Goal: Find specific page/section: Find specific page/section

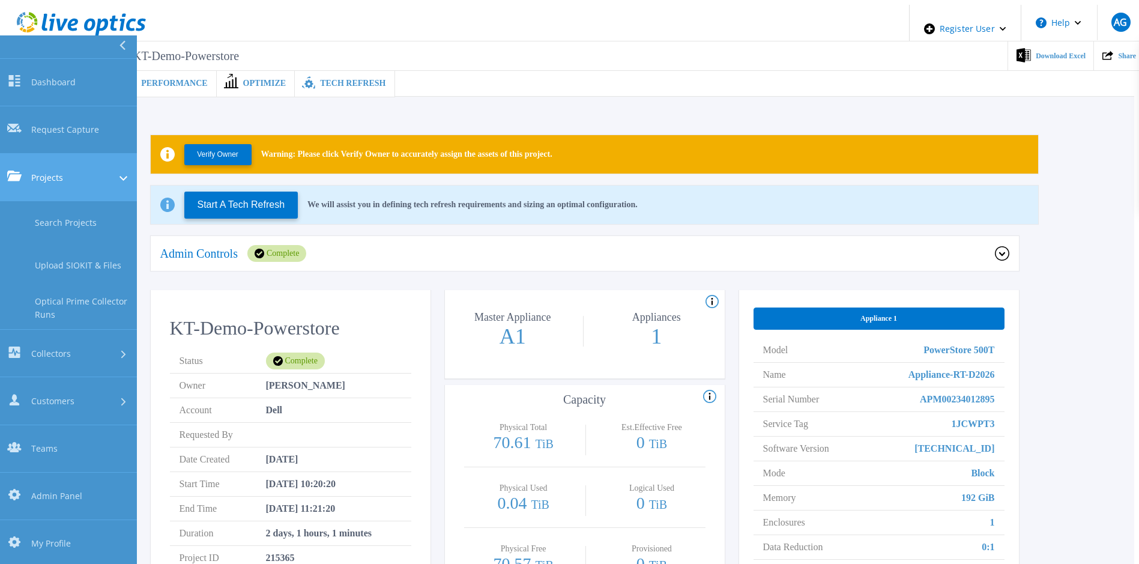
click at [68, 154] on link "Projects Projects" at bounding box center [68, 177] width 137 height 47
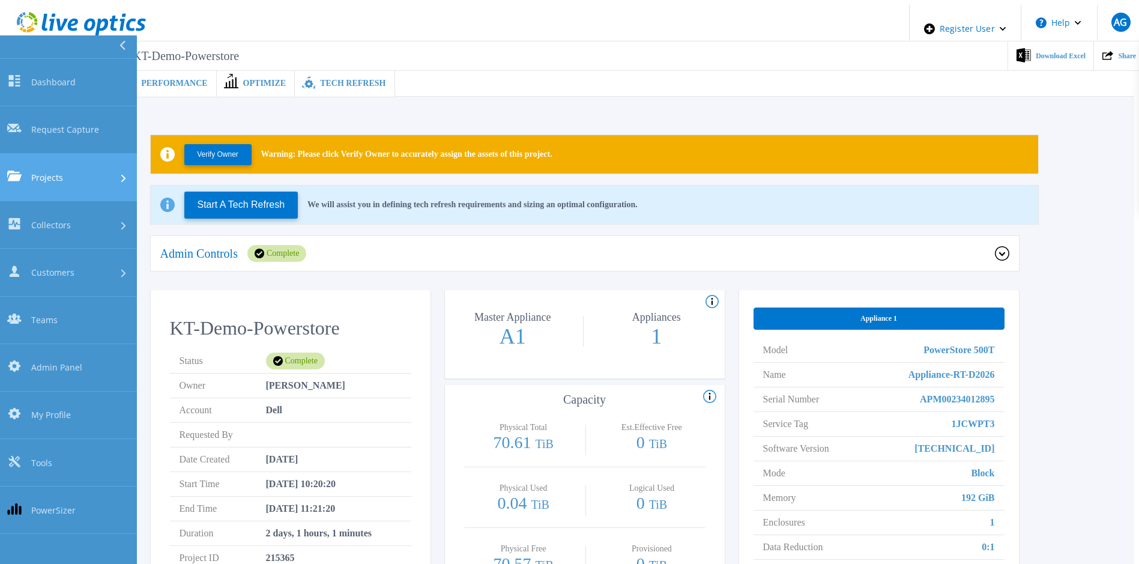
click at [65, 154] on link "Projects Projects" at bounding box center [68, 177] width 137 height 47
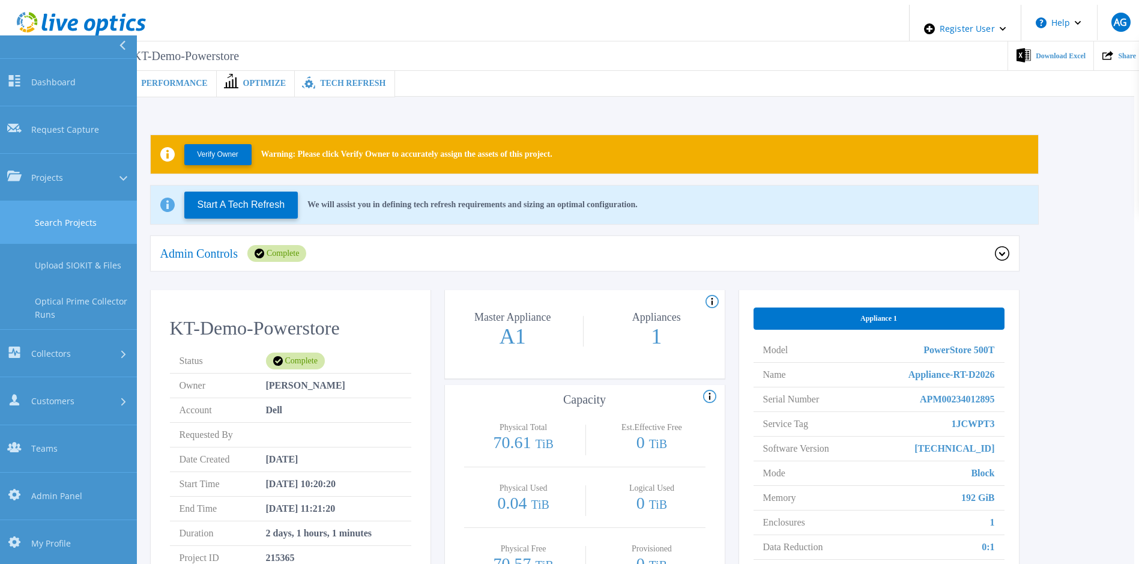
click at [70, 201] on link "Search Projects" at bounding box center [68, 222] width 137 height 43
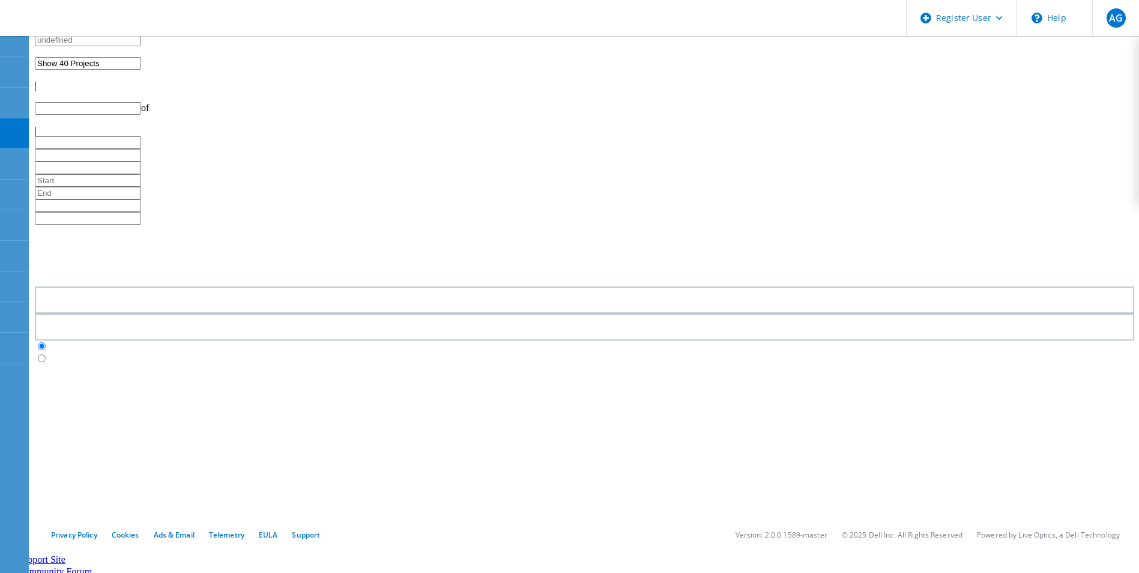
type input "1"
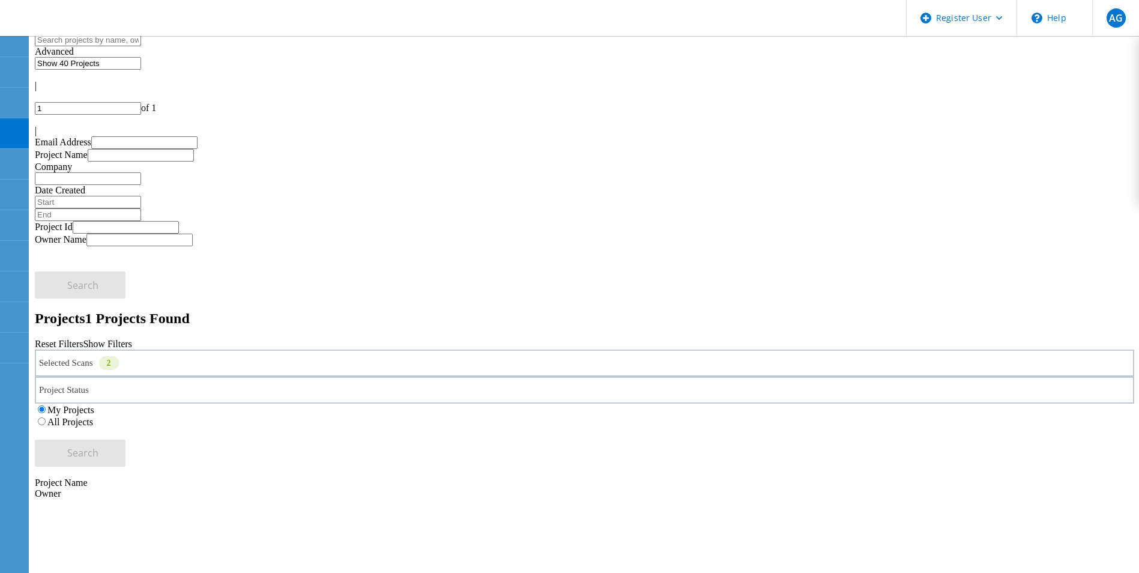
click at [245, 349] on div "Selected Scans 2" at bounding box center [584, 362] width 1099 height 27
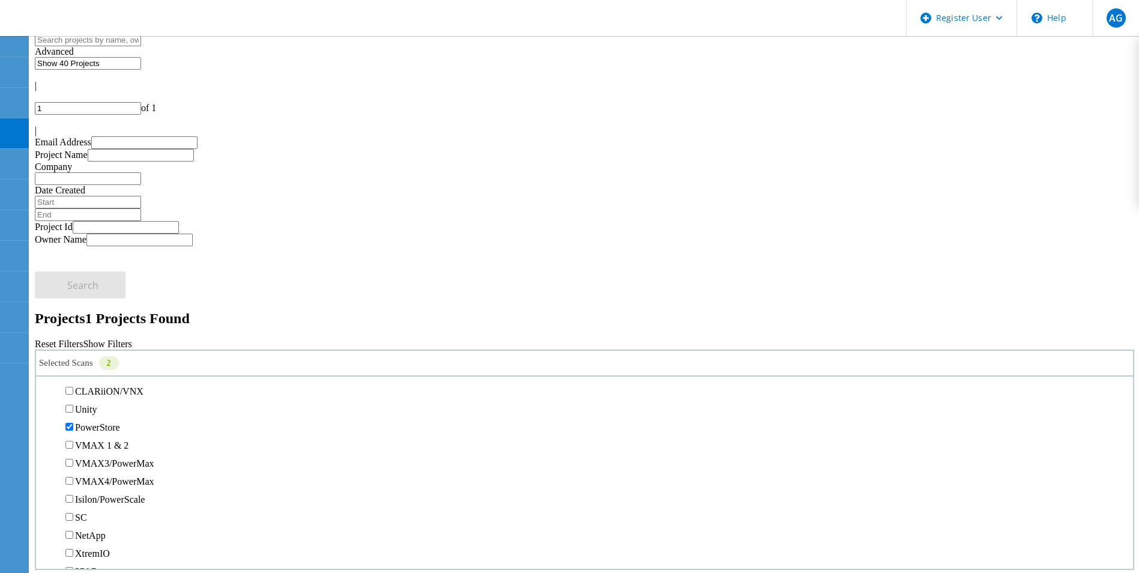
scroll to position [240, 0]
click at [103, 402] on label "PowerStore" at bounding box center [97, 407] width 45 height 10
click at [73, 403] on input "PowerStore" at bounding box center [69, 407] width 8 height 8
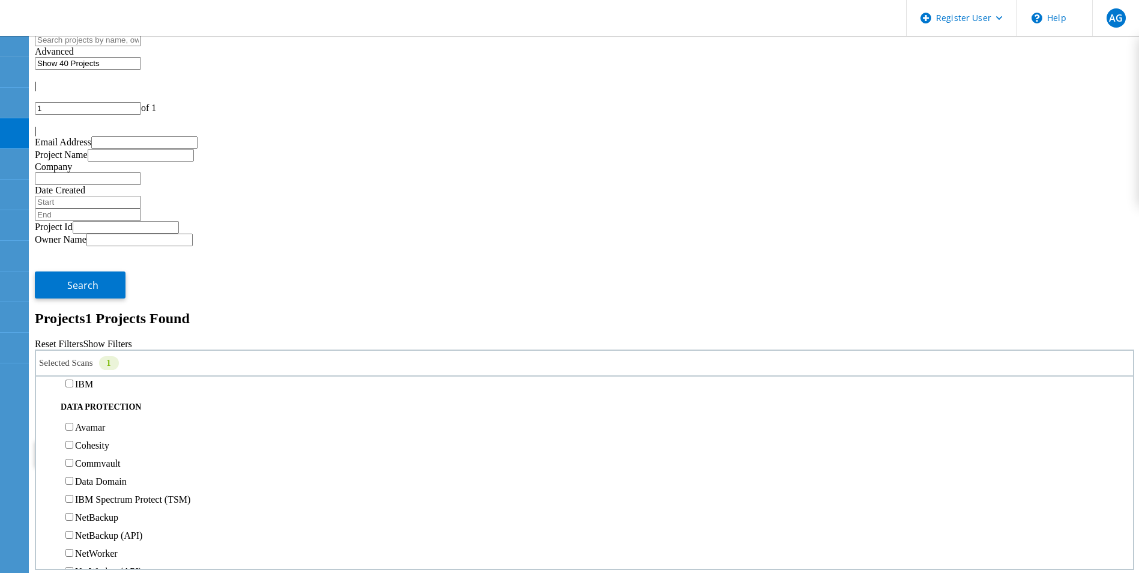
scroll to position [480, 0]
click at [125, 439] on button "Search" at bounding box center [80, 452] width 91 height 27
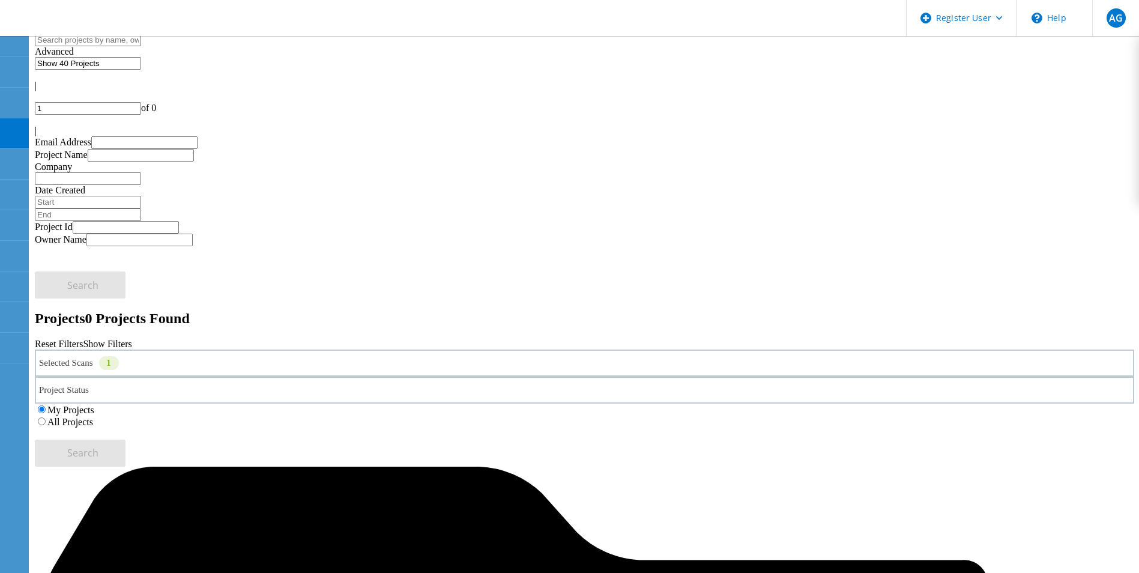
click at [93, 417] on label "All Projects" at bounding box center [70, 422] width 46 height 10
click at [46, 417] on input "All Projects" at bounding box center [42, 421] width 8 height 8
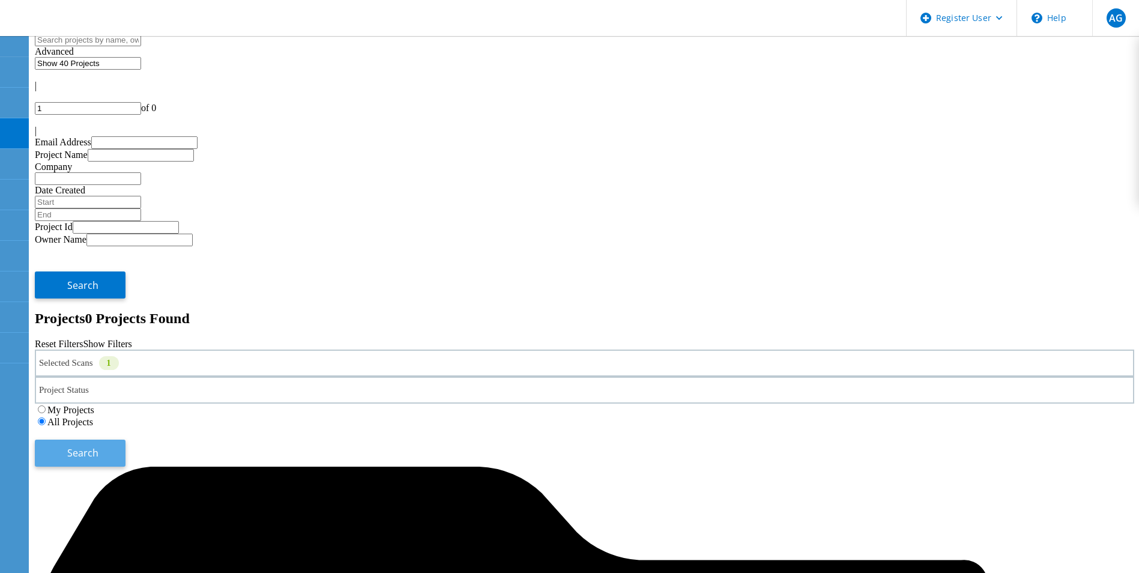
click at [125, 439] on button "Search" at bounding box center [80, 452] width 91 height 27
